Goal: Task Accomplishment & Management: Manage account settings

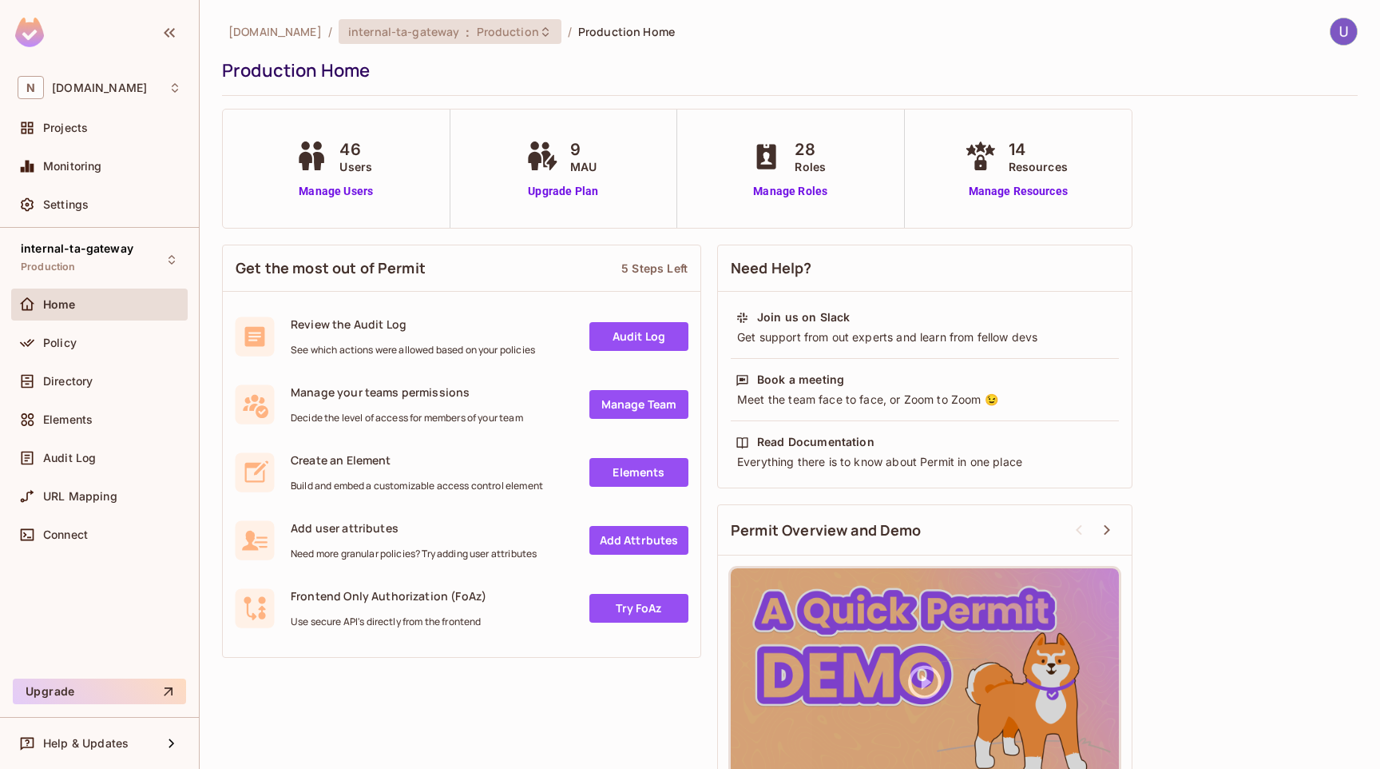
click at [486, 37] on span "Production" at bounding box center [508, 31] width 62 height 15
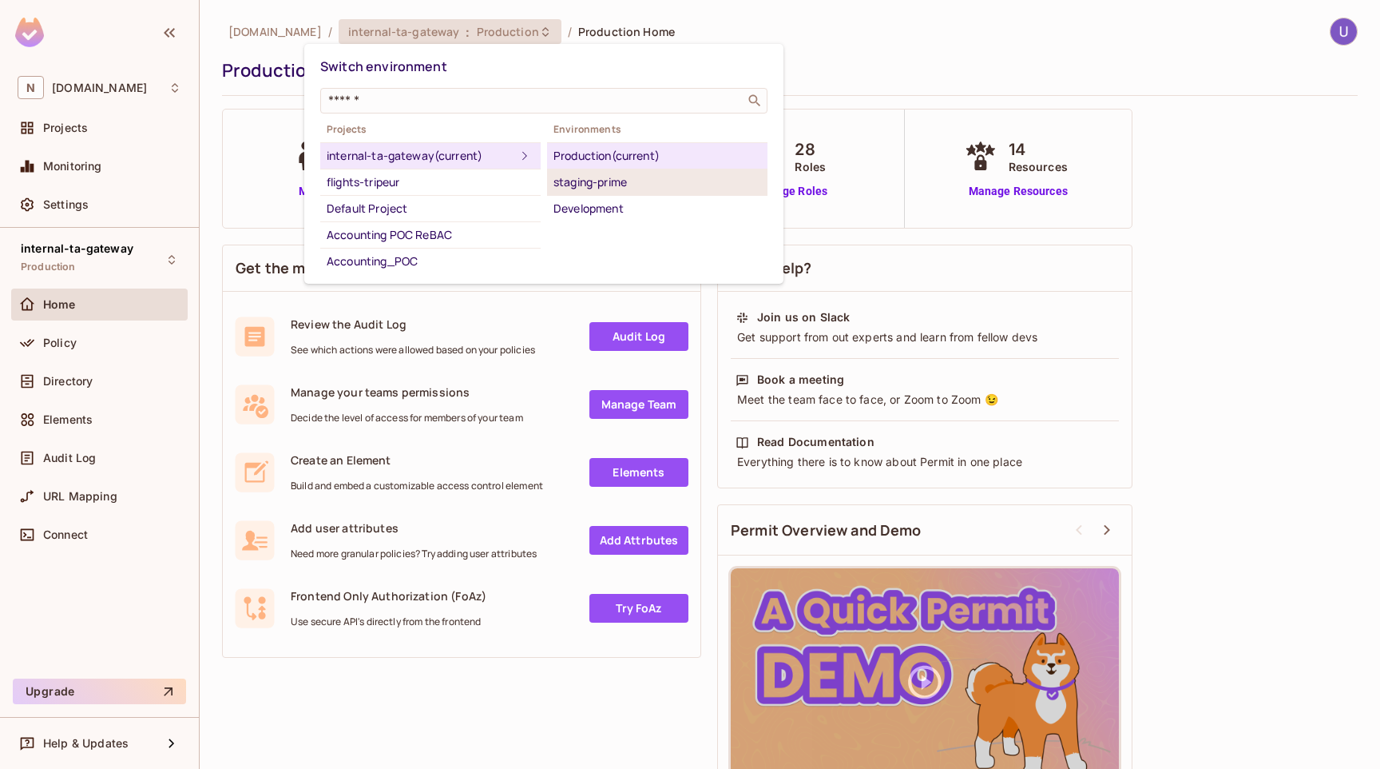
click at [578, 181] on div "staging-prime" at bounding box center [658, 182] width 208 height 19
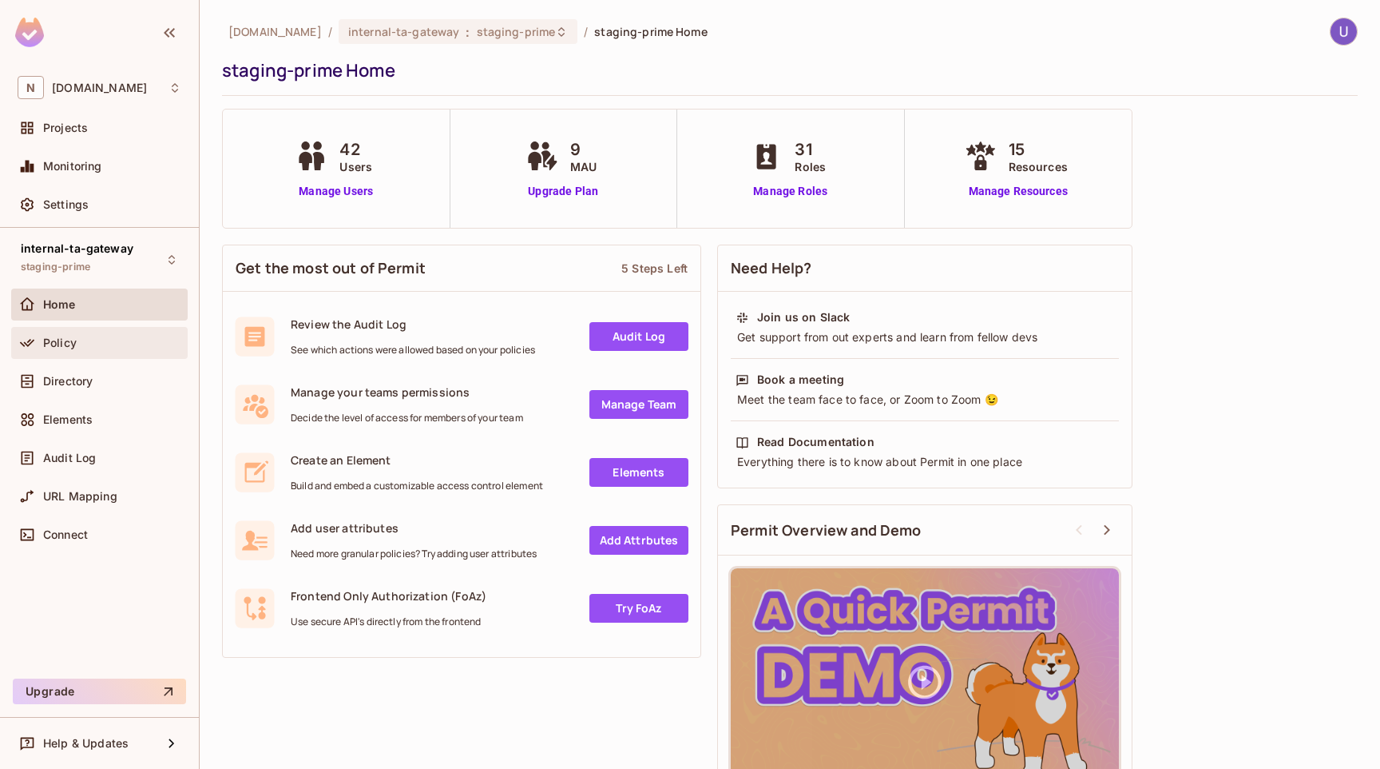
click at [129, 337] on div "Policy" at bounding box center [112, 342] width 138 height 13
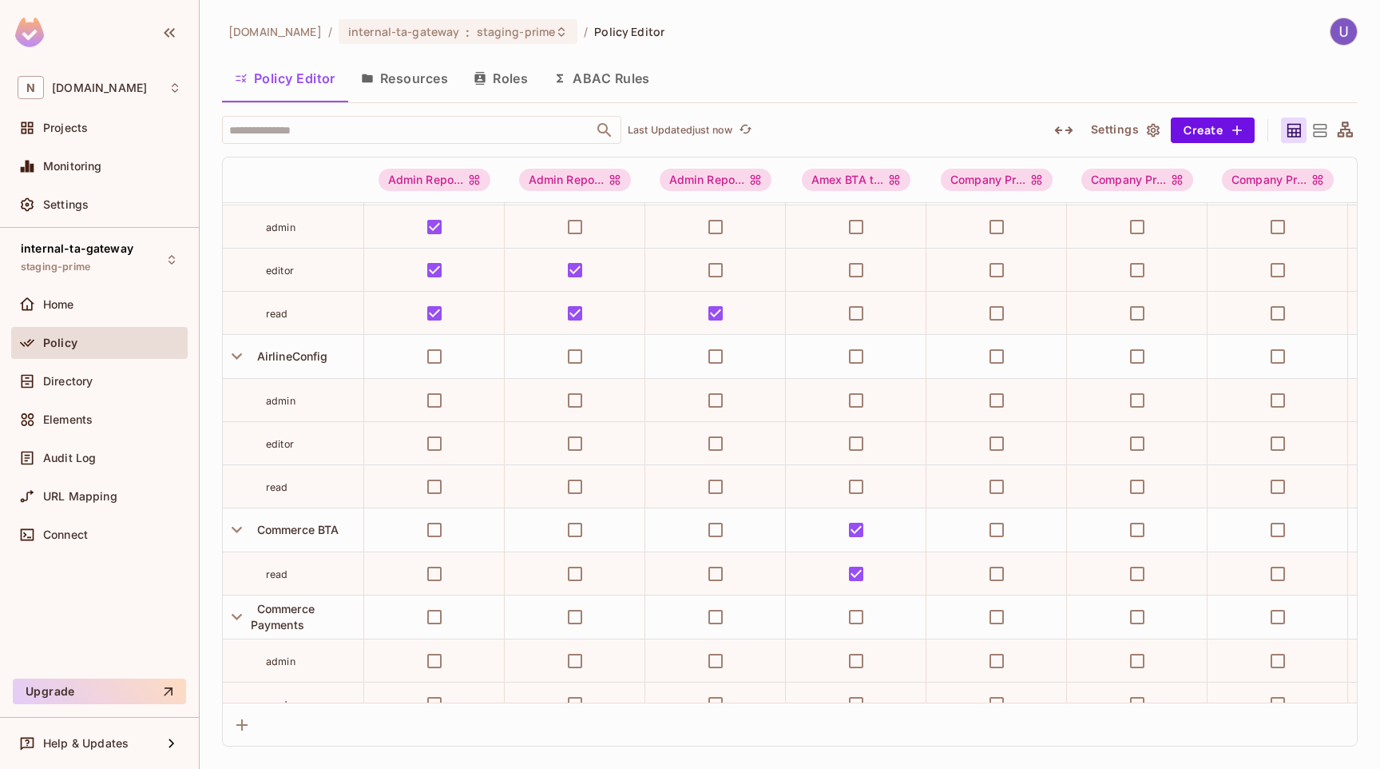
scroll to position [10, 0]
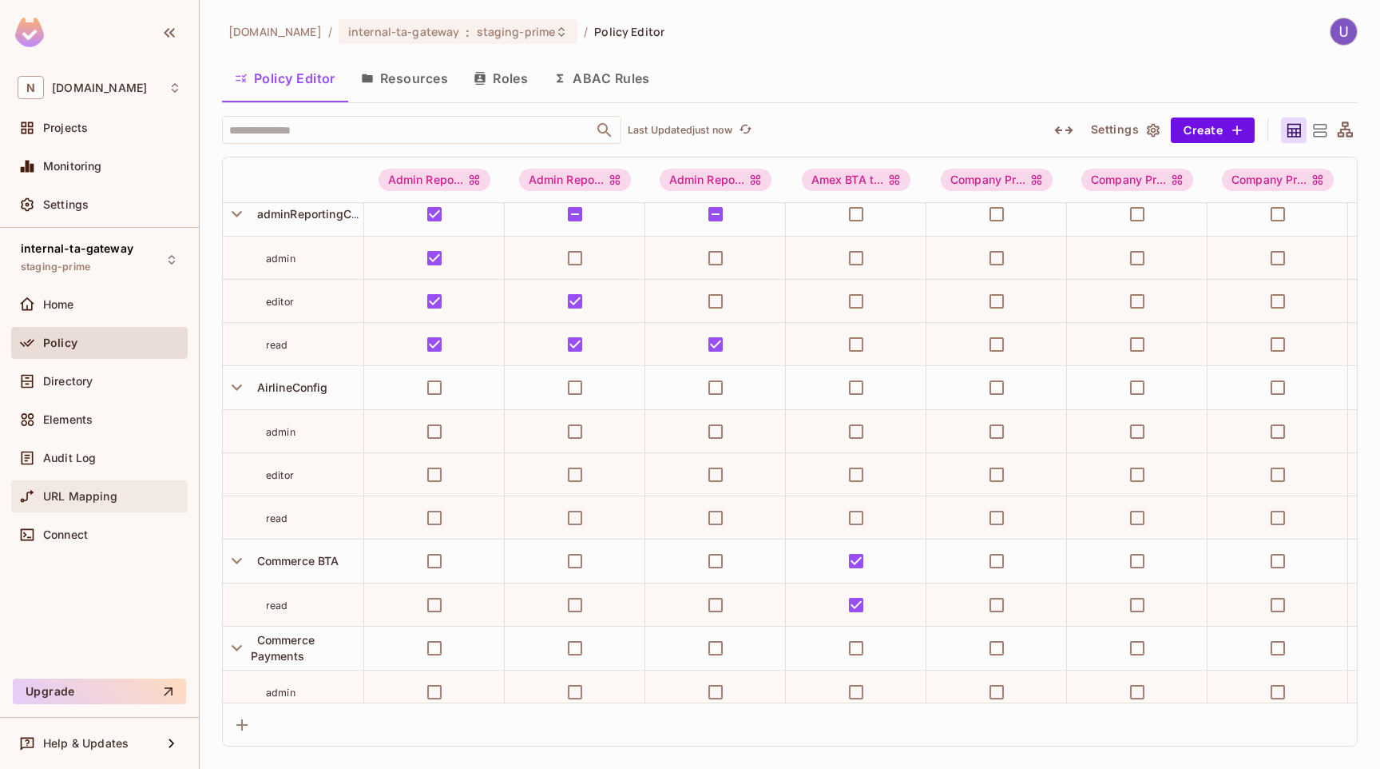
click at [99, 504] on div "URL Mapping" at bounding box center [100, 496] width 164 height 19
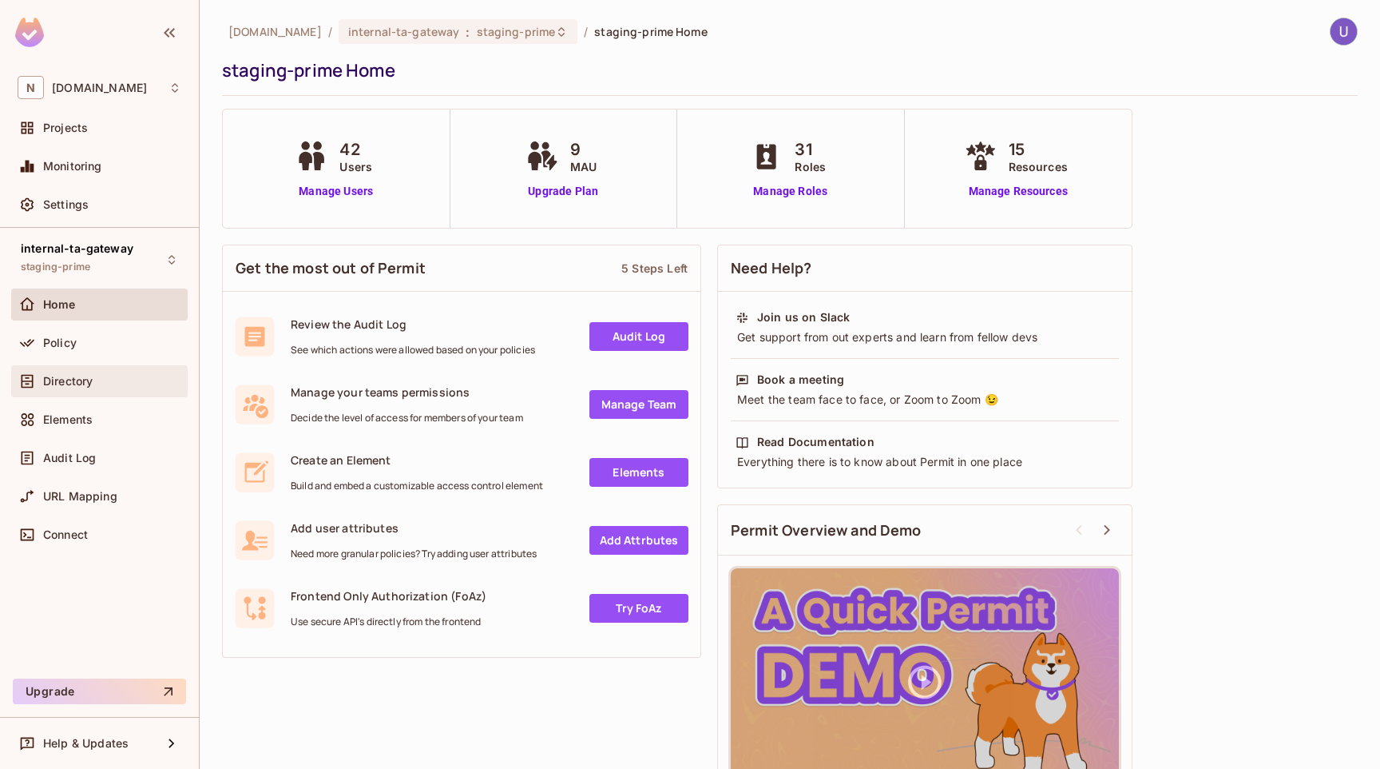
click at [96, 373] on div "Directory" at bounding box center [100, 380] width 164 height 19
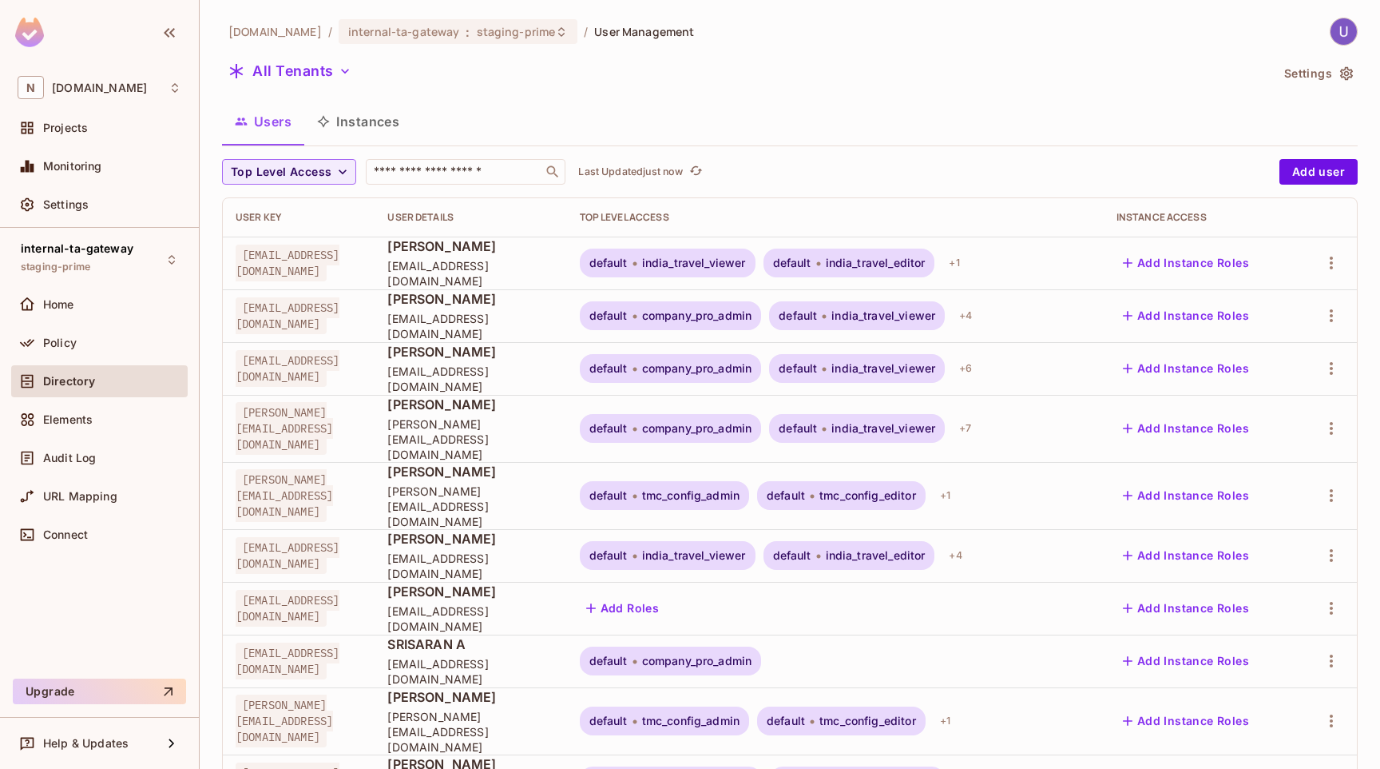
click at [310, 370] on span "ukanagala@navan.com" at bounding box center [288, 368] width 104 height 37
click at [1325, 363] on icon "button" at bounding box center [1331, 368] width 19 height 19
click at [1273, 401] on li "Edit" at bounding box center [1258, 404] width 149 height 35
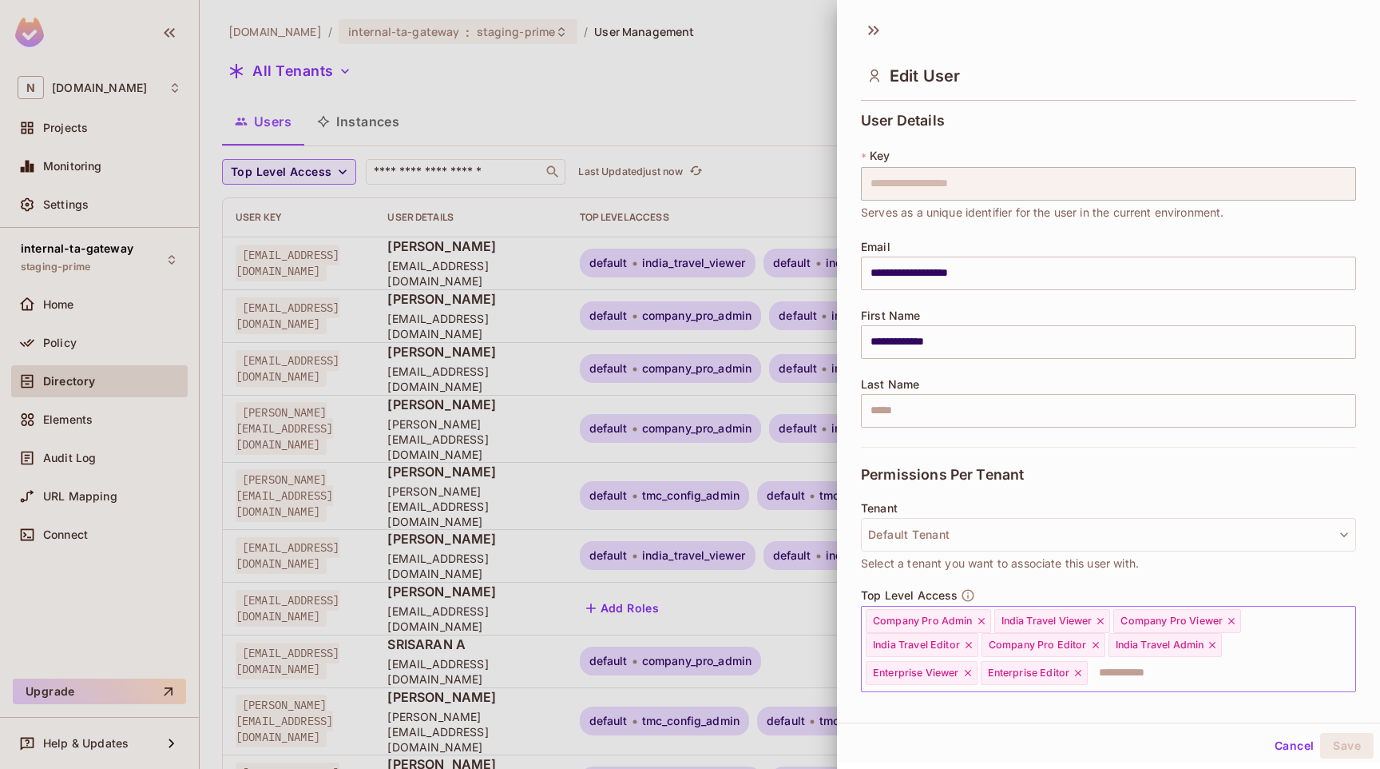
click at [1175, 669] on input "text" at bounding box center [1208, 673] width 236 height 32
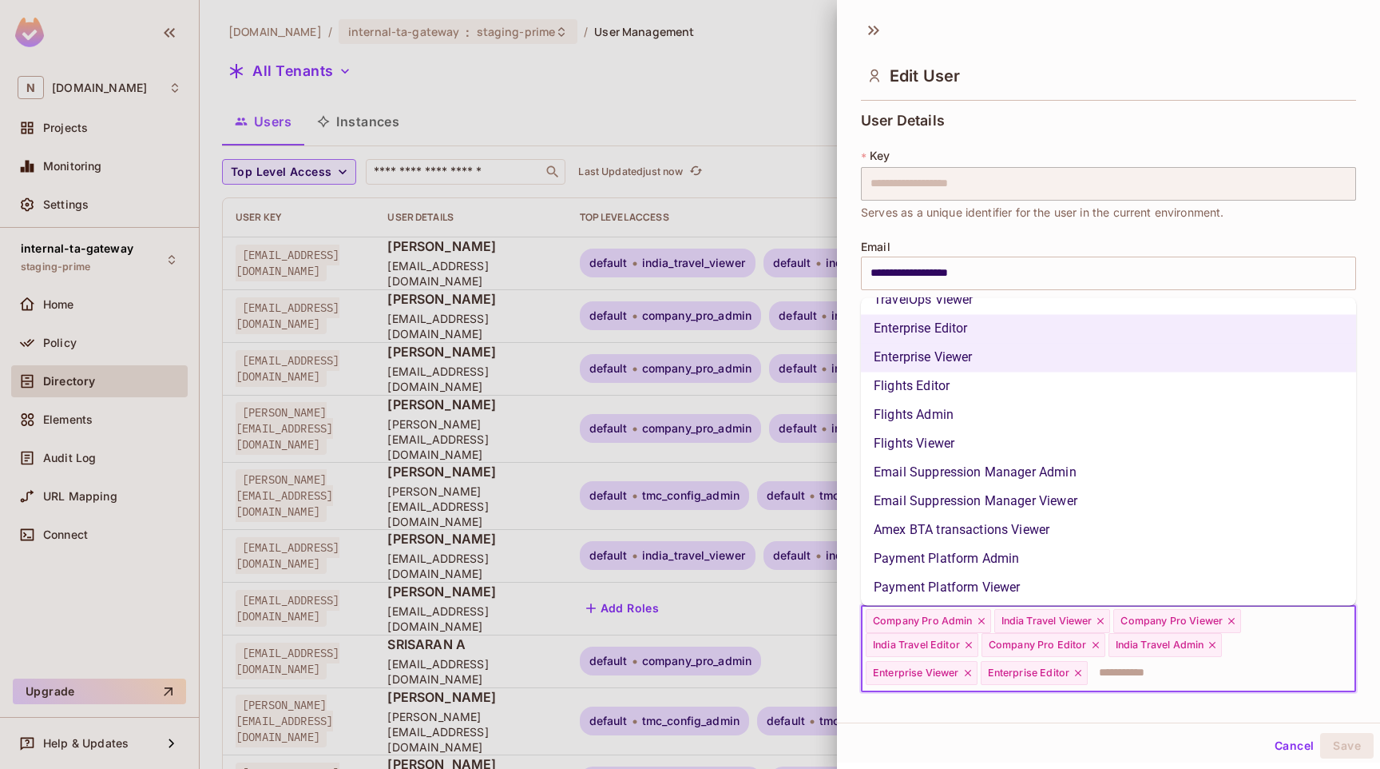
scroll to position [597, 0]
click at [1028, 552] on li "Payment Platform Admin" at bounding box center [1108, 556] width 495 height 29
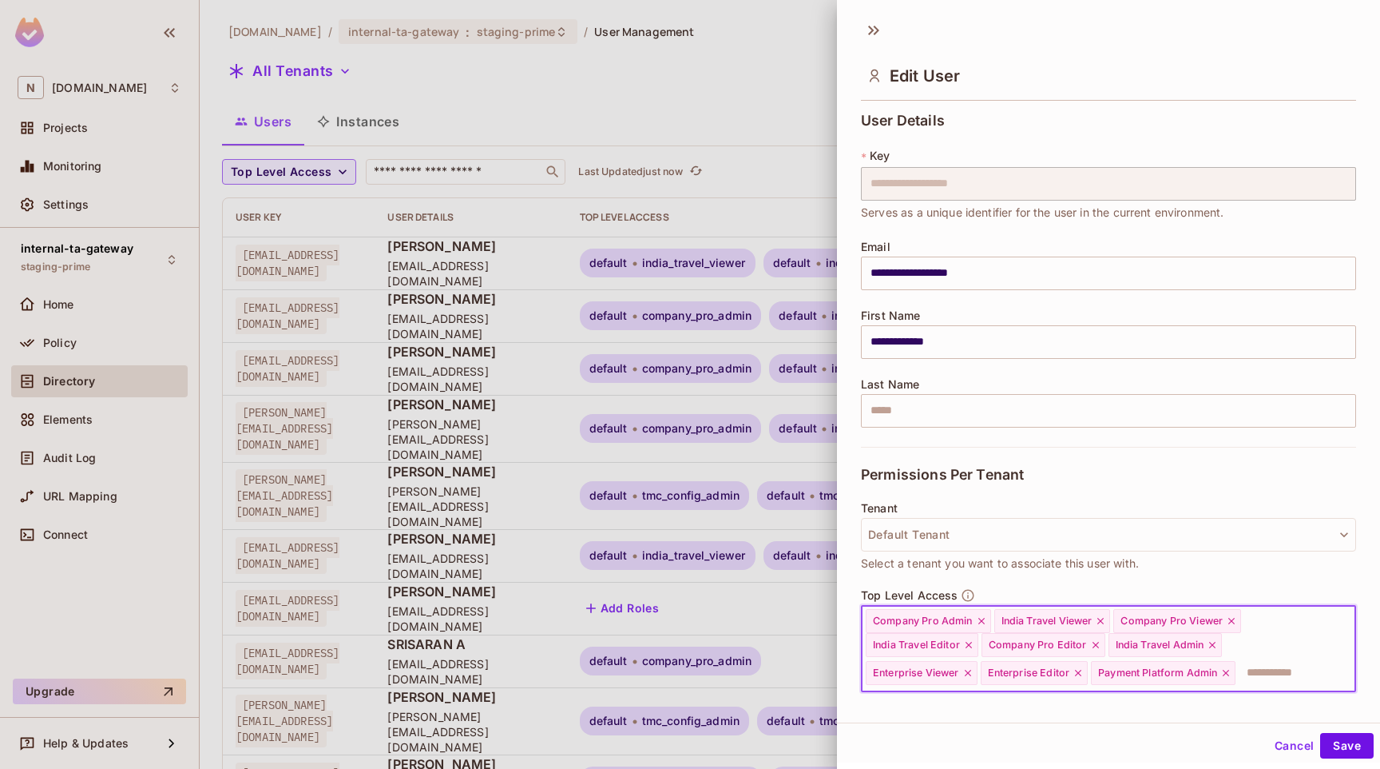
click at [1286, 671] on input "text" at bounding box center [1281, 673] width 88 height 32
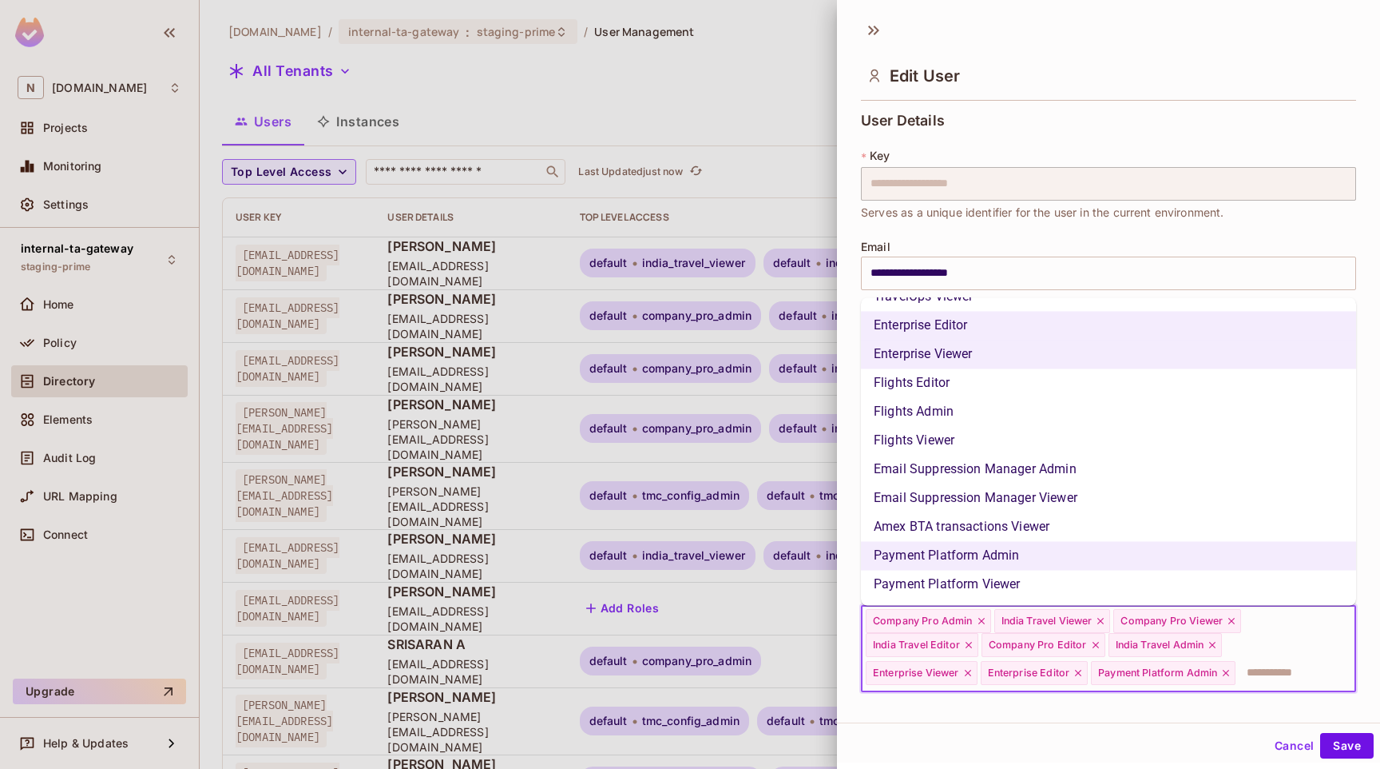
click at [1030, 518] on li "Amex BTA transactions Viewer" at bounding box center [1108, 527] width 495 height 29
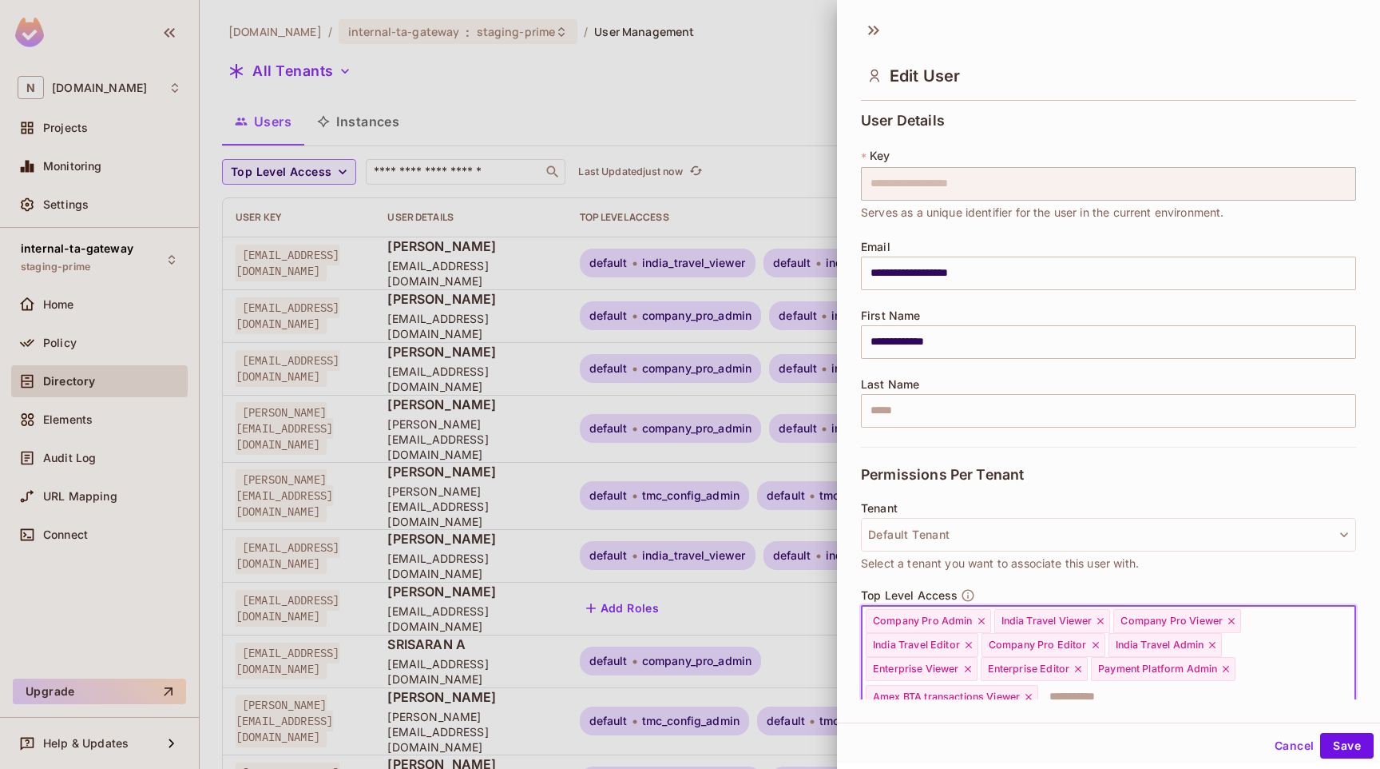
scroll to position [167, 0]
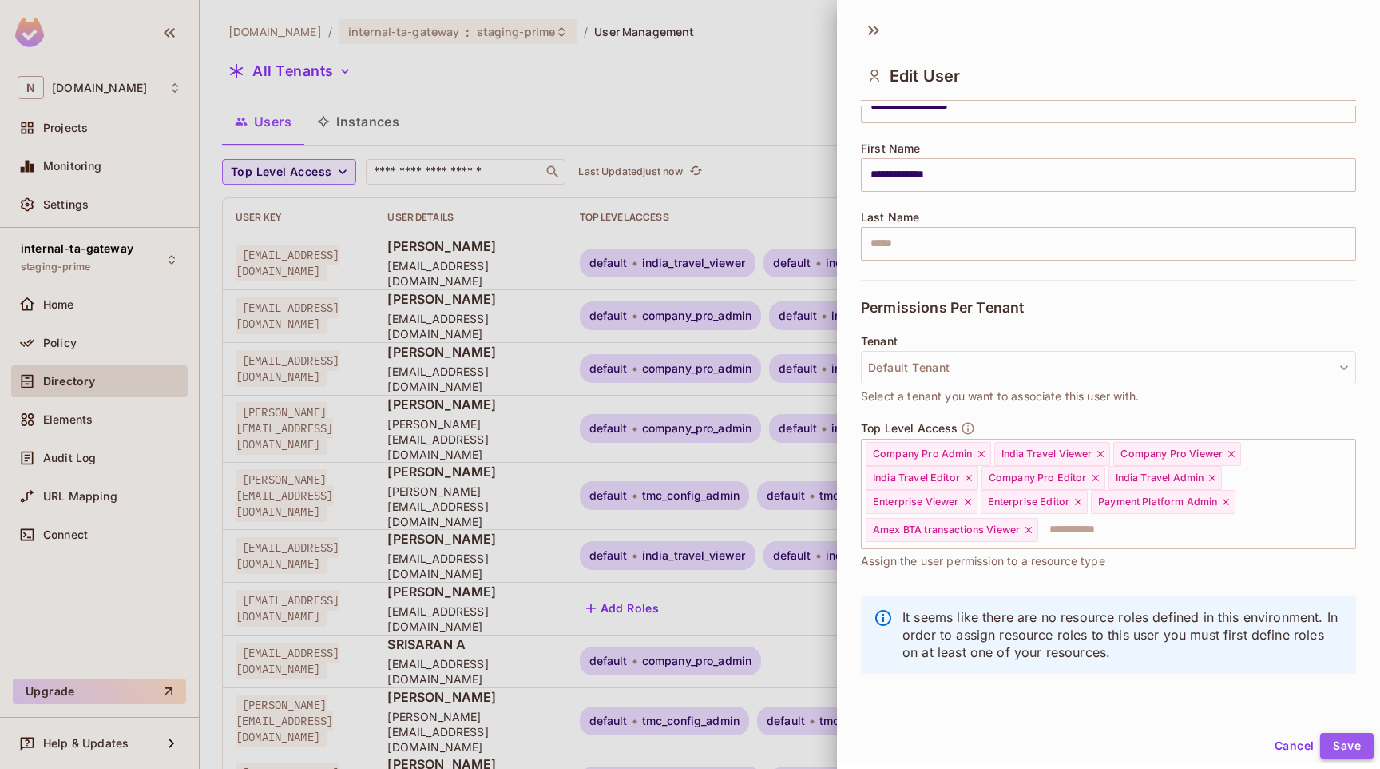
click at [1334, 744] on button "Save" at bounding box center [1348, 746] width 54 height 26
